Goal: Information Seeking & Learning: Check status

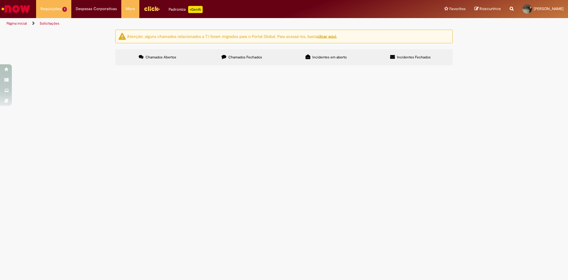
click at [248, 62] on label "Chamados Fechados" at bounding box center [242, 57] width 84 height 16
click at [0, 0] on span "Por conta de uma mudança na liderança de Analytics (AmbevTech), ela decidiu por…" at bounding box center [0, 0] width 0 height 0
click at [0, 0] on td "Dúvidas Trabalhistas" at bounding box center [0, 0] width 0 height 0
click at [0, 0] on span "Dúvidas Trabalhistas" at bounding box center [0, 0] width 0 height 0
click at [0, 0] on span "Por conta de uma mudança na liderança de Analytics (AmbevTech), ela decidiu por…" at bounding box center [0, 0] width 0 height 0
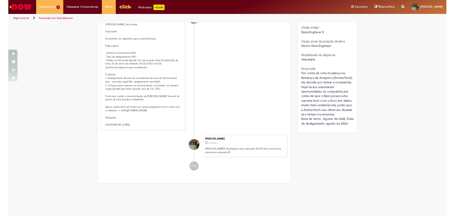
scroll to position [387, 0]
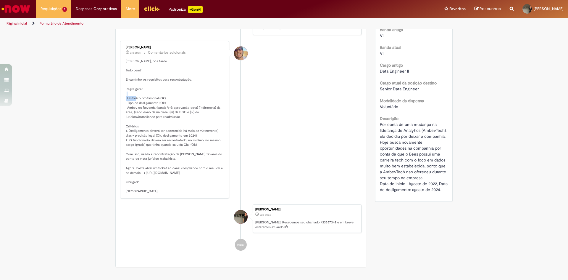
drag, startPoint x: 130, startPoint y: 109, endPoint x: 142, endPoint y: 108, distance: 12.2
click at [142, 108] on p "[PERSON_NAME], boa tarde. Tudo bem? Encaminho os requisitos para recontratação.…" at bounding box center [175, 126] width 99 height 135
drag, startPoint x: 136, startPoint y: 112, endPoint x: 145, endPoint y: 113, distance: 9.2
click at [145, 112] on p "[PERSON_NAME], boa tarde. Tudo bem? Encaminho os requisitos para recontratação.…" at bounding box center [175, 126] width 99 height 135
drag, startPoint x: 126, startPoint y: 116, endPoint x: 139, endPoint y: 116, distance: 13.0
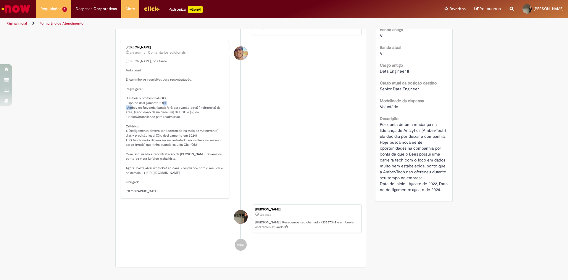
click at [139, 116] on p "[PERSON_NAME], boa tarde. Tudo bem? Encaminho os requisitos para recontratação.…" at bounding box center [175, 126] width 99 height 135
drag, startPoint x: 142, startPoint y: 115, endPoint x: 151, endPoint y: 115, distance: 9.2
click at [151, 115] on p "[PERSON_NAME], boa tarde. Tudo bem? Encaminho os requisitos para recontratação.…" at bounding box center [175, 126] width 99 height 135
click at [149, 116] on p "[PERSON_NAME], boa tarde. Tudo bem? Encaminho os requisitos para recontratação.…" at bounding box center [175, 126] width 99 height 135
drag, startPoint x: 172, startPoint y: 118, endPoint x: 184, endPoint y: 121, distance: 11.7
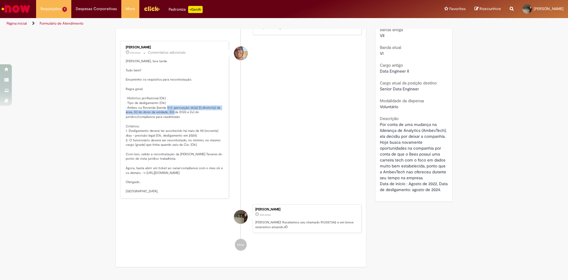
click at [184, 121] on p "[PERSON_NAME], boa tarde. Tudo bem? Encaminho os requisitos para recontratação.…" at bounding box center [175, 126] width 99 height 135
click at [185, 124] on p "[PERSON_NAME], boa tarde. Tudo bem? Encaminho os requisitos para recontratação.…" at bounding box center [175, 126] width 99 height 135
